Goal: Navigation & Orientation: Find specific page/section

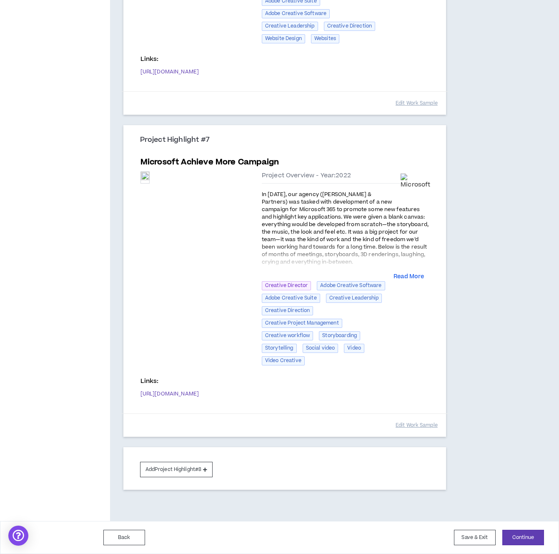
scroll to position [1698, 0]
